Goal: Information Seeking & Learning: Learn about a topic

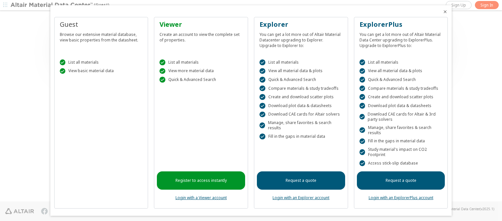
click at [442, 12] on icon "Close" at bounding box center [444, 11] width 5 height 5
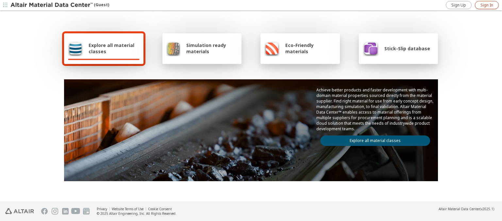
click at [486, 5] on span "Sign In" at bounding box center [486, 5] width 13 height 5
click at [52, 5] on img at bounding box center [51, 5] width 83 height 7
click at [111, 48] on span "Explore all material classes" at bounding box center [114, 48] width 51 height 12
click at [372, 139] on link "Explore all material classes" at bounding box center [375, 141] width 110 height 10
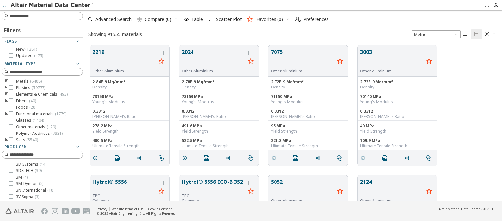
scroll to position [156, 412]
click at [186, 19] on icon "button" at bounding box center [186, 19] width 5 height 5
